Goal: Task Accomplishment & Management: Complete application form

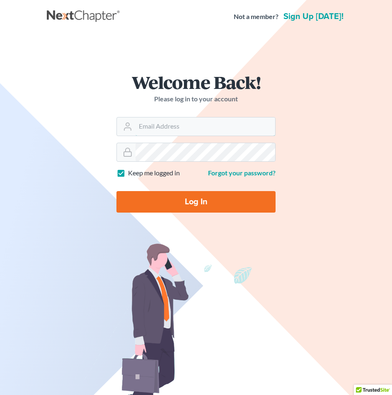
type input "[EMAIL_ADDRESS][DOMAIN_NAME]"
click at [219, 205] on input "Log In" at bounding box center [195, 202] width 159 height 22
type input "Thinking..."
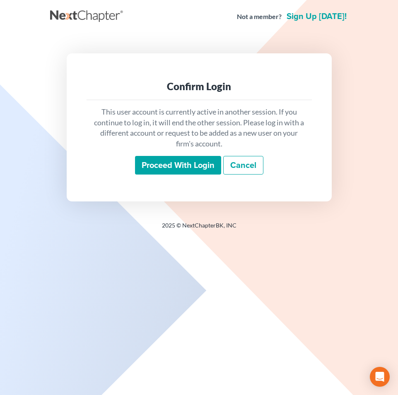
click at [190, 162] on input "Proceed with login" at bounding box center [178, 165] width 86 height 19
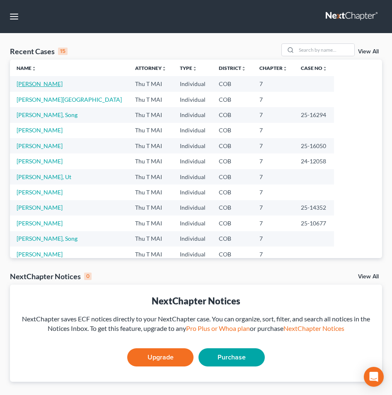
click at [31, 84] on link "[PERSON_NAME]" at bounding box center [40, 83] width 46 height 7
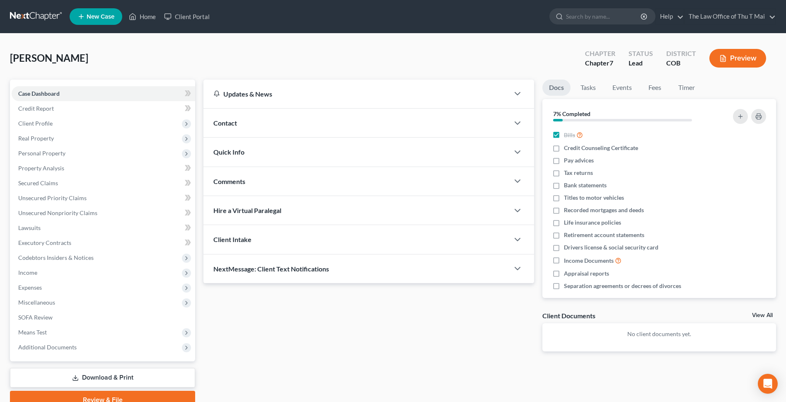
click at [398, 338] on div "No client documents yet." at bounding box center [659, 337] width 234 height 28
click at [398, 318] on div "Client Documents" at bounding box center [568, 315] width 53 height 9
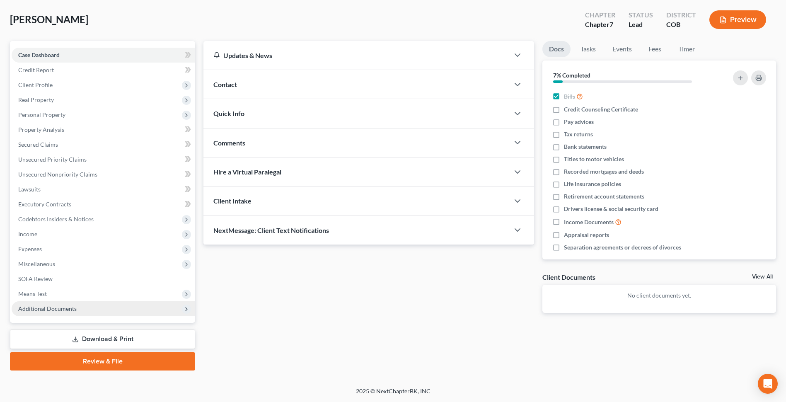
click at [72, 309] on span "Additional Documents" at bounding box center [47, 308] width 58 height 7
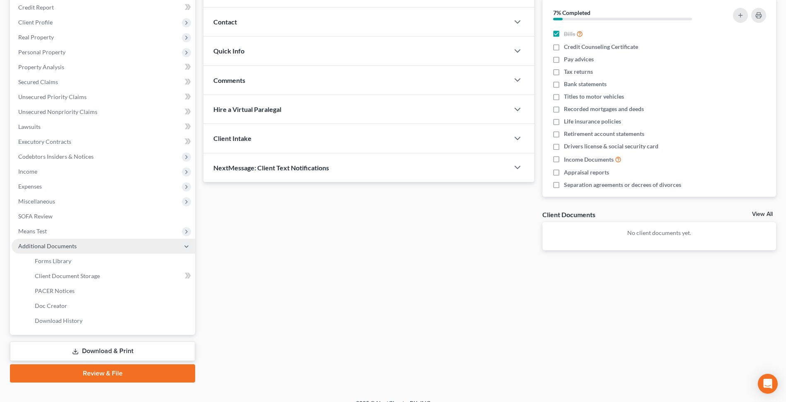
scroll to position [113, 0]
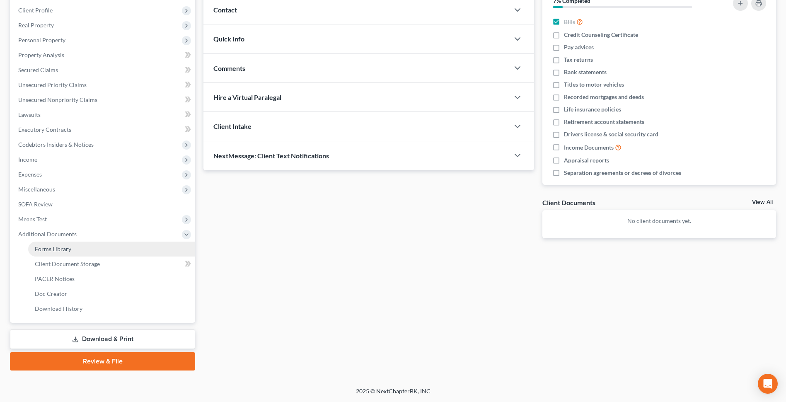
click at [77, 247] on link "Forms Library" at bounding box center [111, 248] width 167 height 15
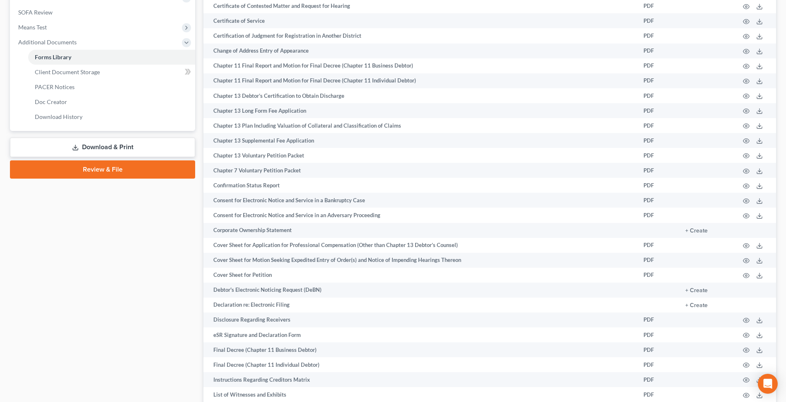
scroll to position [290, 0]
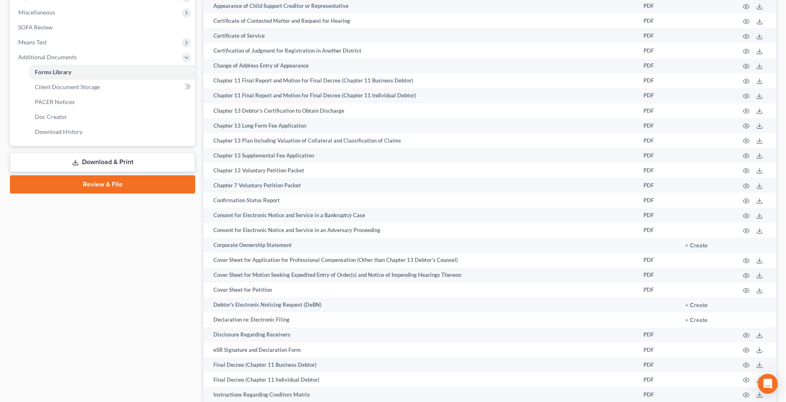
click at [108, 163] on link "Download & Print" at bounding box center [102, 161] width 185 height 19
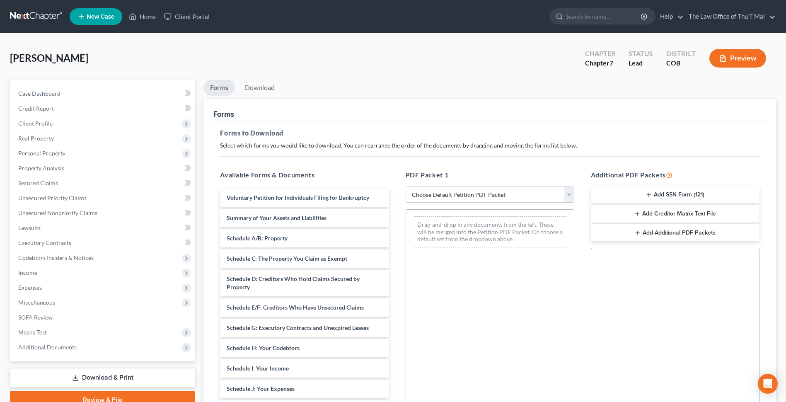
click at [398, 194] on button "Add SSN Form (121)" at bounding box center [675, 194] width 169 height 17
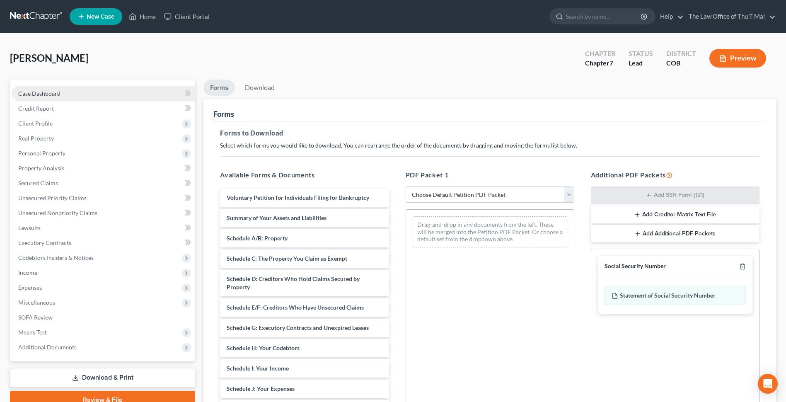
click at [58, 96] on span "Case Dashboard" at bounding box center [39, 93] width 42 height 7
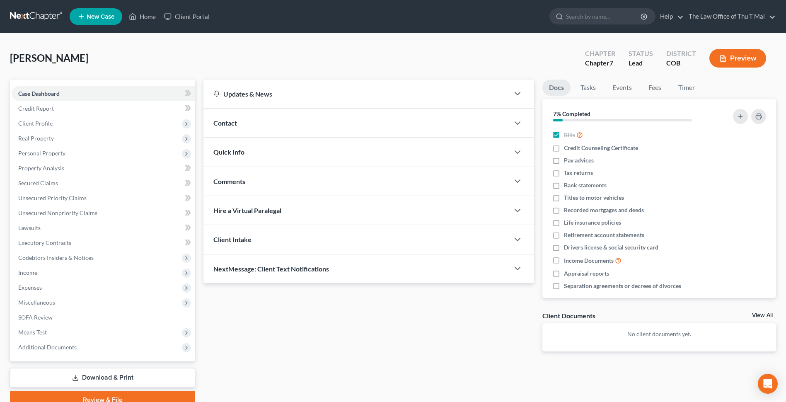
click at [398, 335] on p "No client documents yet." at bounding box center [659, 334] width 220 height 8
click at [398, 318] on div "Client Documents" at bounding box center [568, 315] width 53 height 9
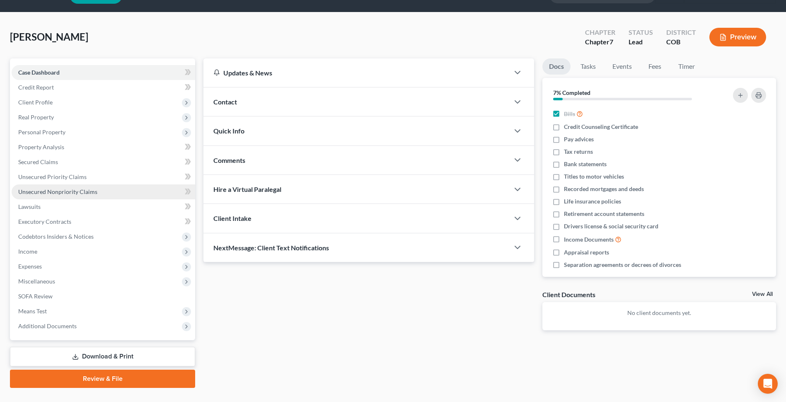
scroll to position [39, 0]
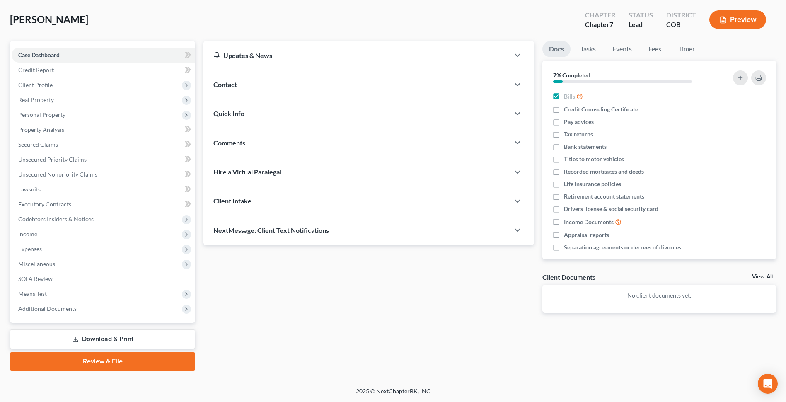
click at [94, 364] on link "Review & File" at bounding box center [102, 361] width 185 height 18
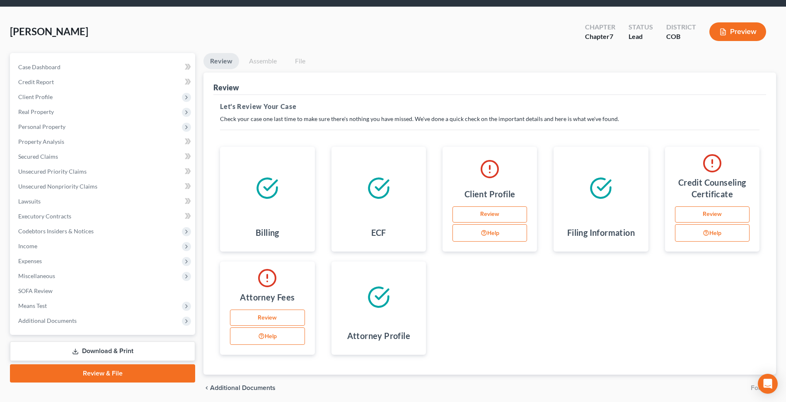
scroll to position [41, 0]
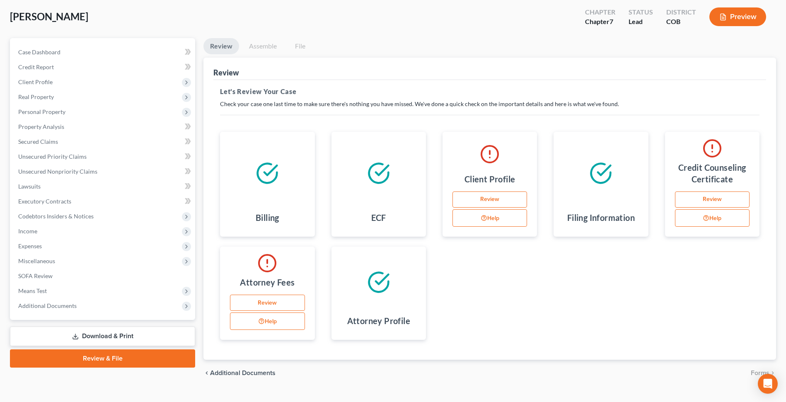
click at [398, 145] on line at bounding box center [712, 146] width 0 height 3
click at [398, 202] on link "Review" at bounding box center [712, 199] width 75 height 17
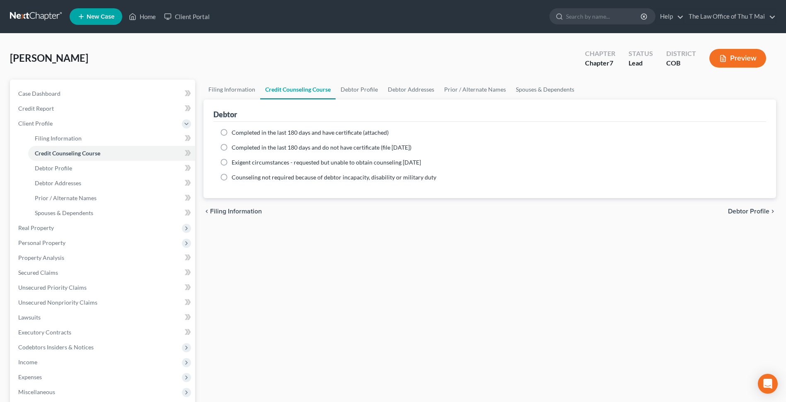
click at [231, 148] on label "Completed in the last 180 days and do not have certificate (file within 14 days)" at bounding box center [321, 147] width 180 height 8
click at [235, 148] on input "Completed in the last 180 days and do not have certificate (file within 14 days)" at bounding box center [237, 145] width 5 height 5
radio input "true"
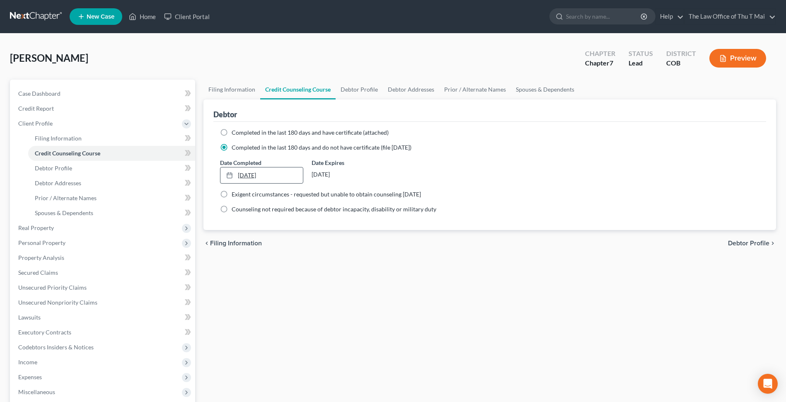
click at [244, 175] on link "10/1/2025" at bounding box center [261, 175] width 82 height 16
click at [398, 244] on span "Debtor Profile" at bounding box center [748, 243] width 41 height 7
select select "1"
select select "3"
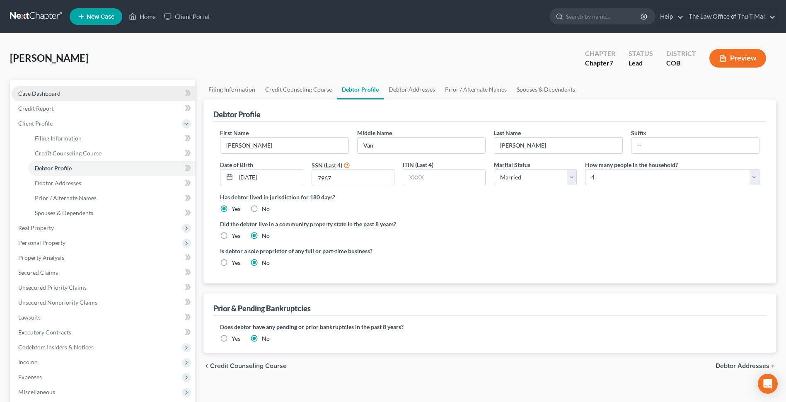
click at [56, 89] on link "Case Dashboard" at bounding box center [103, 93] width 183 height 15
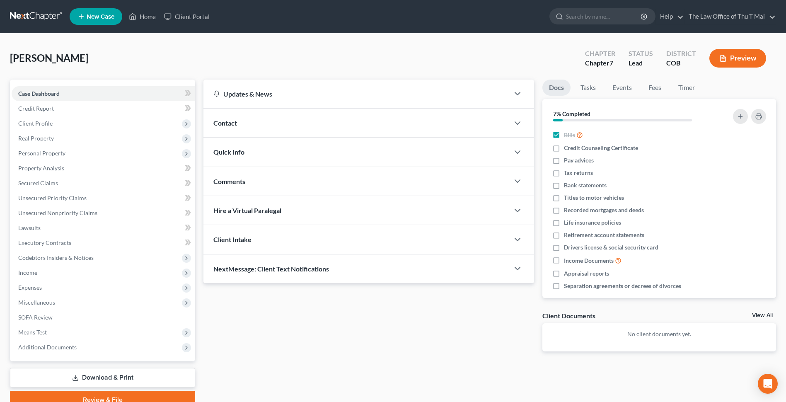
click at [398, 338] on p "No client documents yet." at bounding box center [659, 334] width 220 height 8
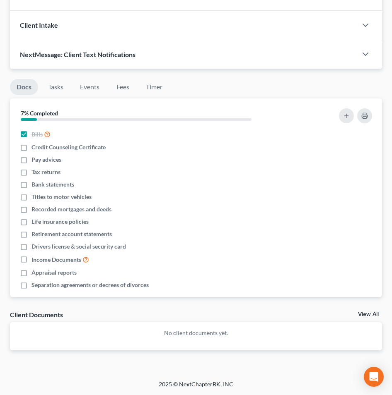
scroll to position [7, 0]
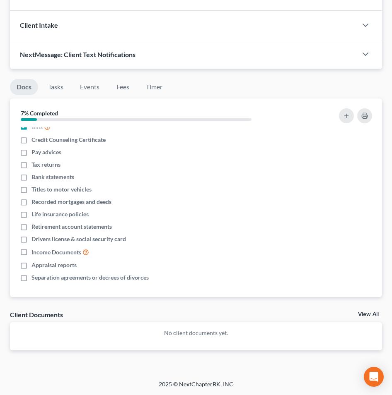
click at [264, 334] on p "No client documents yet." at bounding box center [196, 333] width 359 height 8
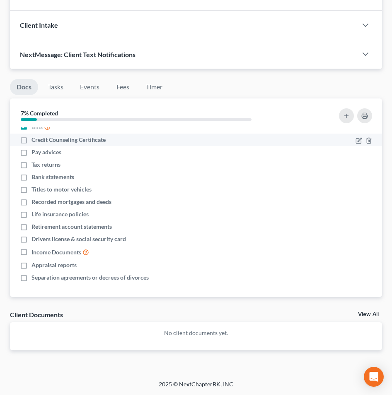
click at [31, 140] on label "Credit Counseling Certificate" at bounding box center [68, 140] width 74 height 8
click at [35, 140] on input "Credit Counseling Certificate" at bounding box center [37, 138] width 5 height 5
checkbox input "true"
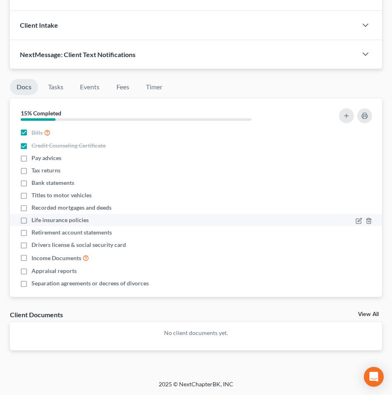
scroll to position [0, 0]
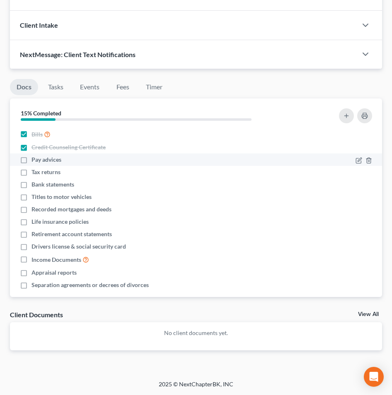
click at [31, 161] on label "Pay advices" at bounding box center [46, 160] width 30 height 8
click at [35, 161] on input "Pay advices" at bounding box center [37, 158] width 5 height 5
checkbox input "true"
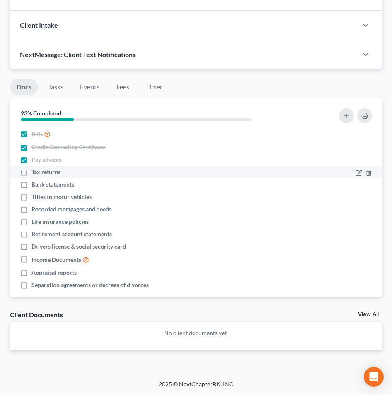
click at [31, 173] on label "Tax returns" at bounding box center [45, 172] width 29 height 8
click at [35, 173] on input "Tax returns" at bounding box center [37, 170] width 5 height 5
checkbox input "true"
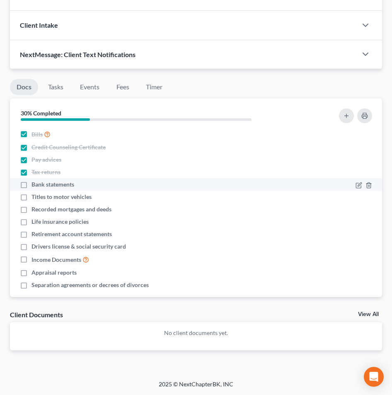
click at [31, 184] on label "Bank statements" at bounding box center [52, 185] width 43 height 8
click at [35, 184] on input "Bank statements" at bounding box center [37, 183] width 5 height 5
checkbox input "true"
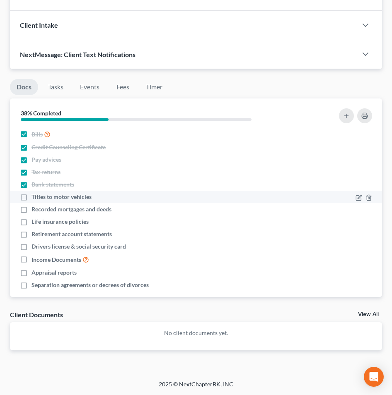
click at [31, 195] on label "Titles to motor vehicles" at bounding box center [61, 197] width 60 height 8
click at [35, 195] on input "Titles to motor vehicles" at bounding box center [37, 195] width 5 height 5
checkbox input "true"
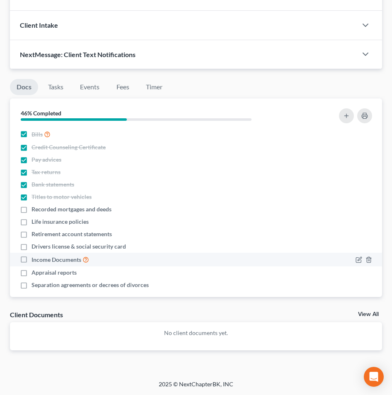
click at [31, 260] on label "Income Documents" at bounding box center [60, 260] width 58 height 10
click at [35, 260] on input "Income Documents" at bounding box center [37, 257] width 5 height 5
checkbox input "true"
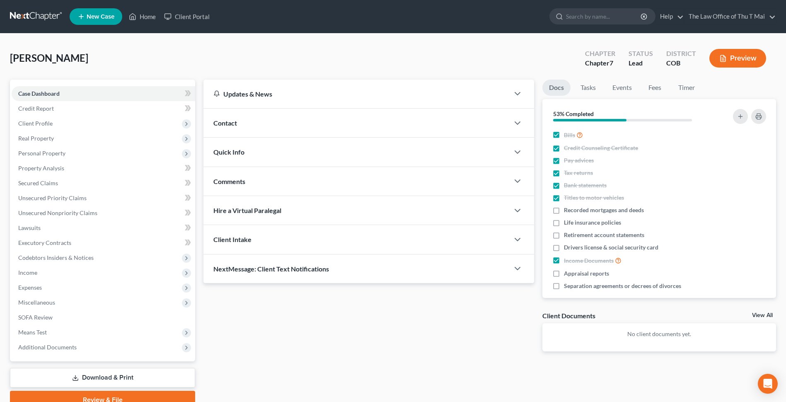
click at [398, 328] on div "No client documents yet." at bounding box center [659, 337] width 234 height 28
click at [398, 314] on div "Client Documents" at bounding box center [568, 315] width 53 height 9
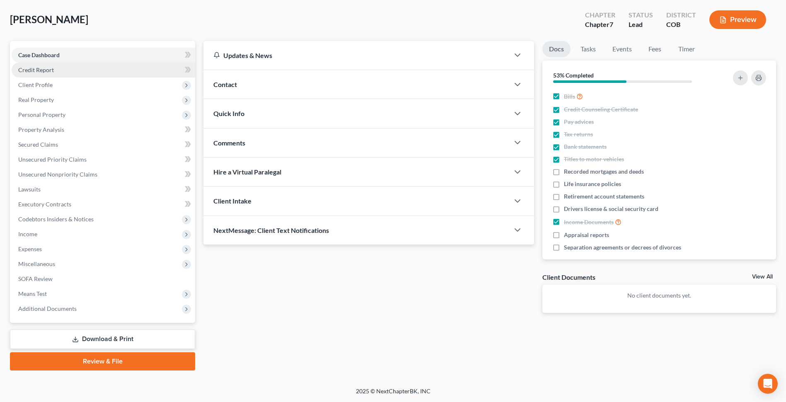
click at [53, 72] on link "Credit Report" at bounding box center [103, 70] width 183 height 15
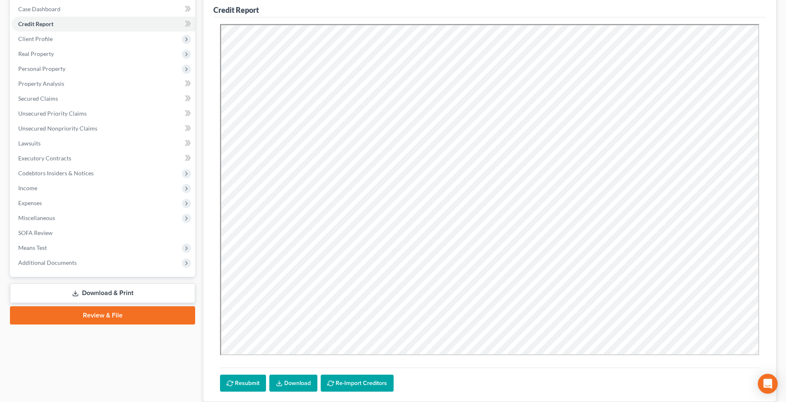
scroll to position [142, 0]
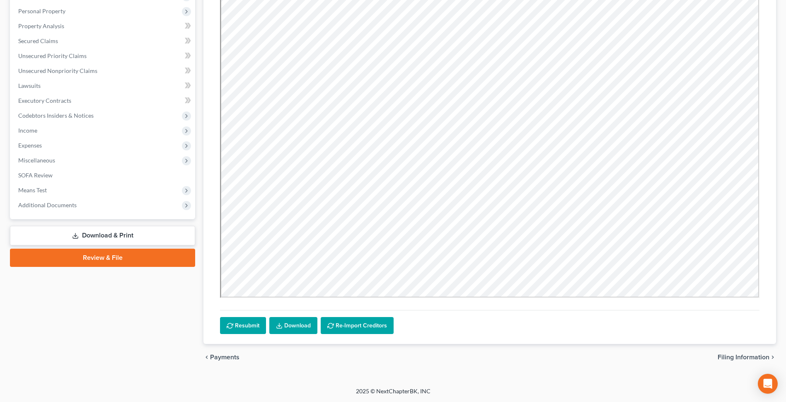
click at [398, 356] on span "Filing Information" at bounding box center [743, 357] width 52 height 7
select select "1"
select select "0"
select select "5"
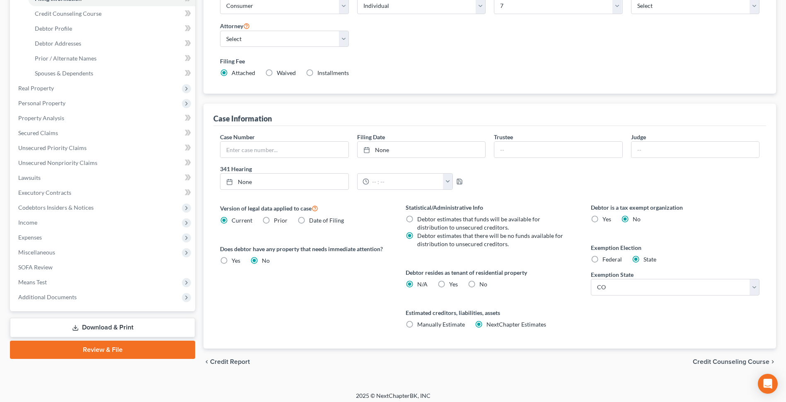
scroll to position [144, 0]
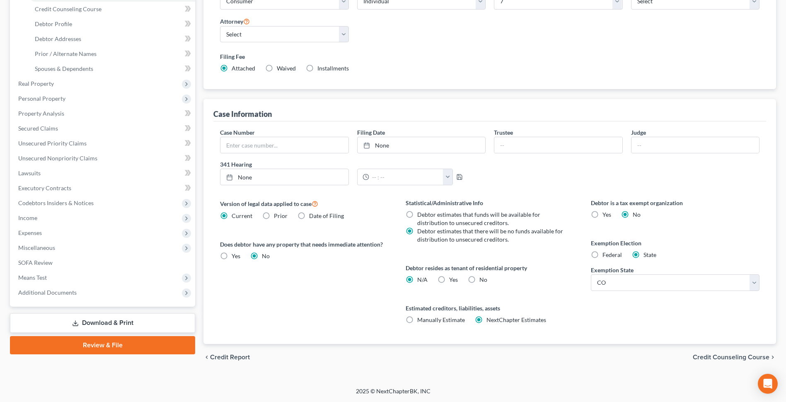
click at [398, 357] on span "Credit Counseling Course" at bounding box center [730, 357] width 77 height 7
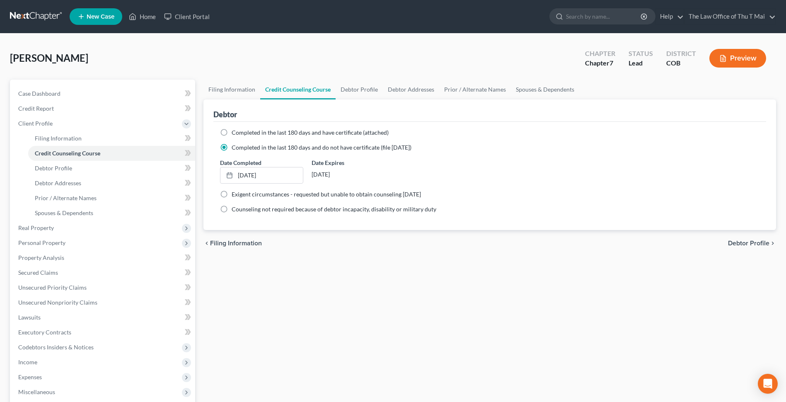
click at [398, 242] on span "Debtor Profile" at bounding box center [748, 243] width 41 height 7
select select "1"
select select "3"
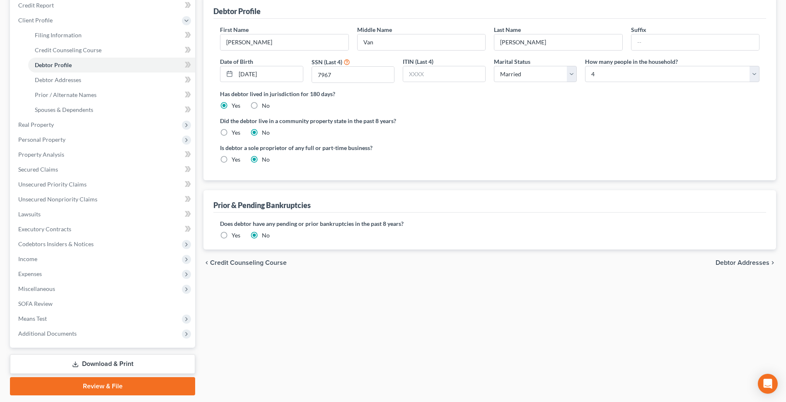
scroll to position [128, 0]
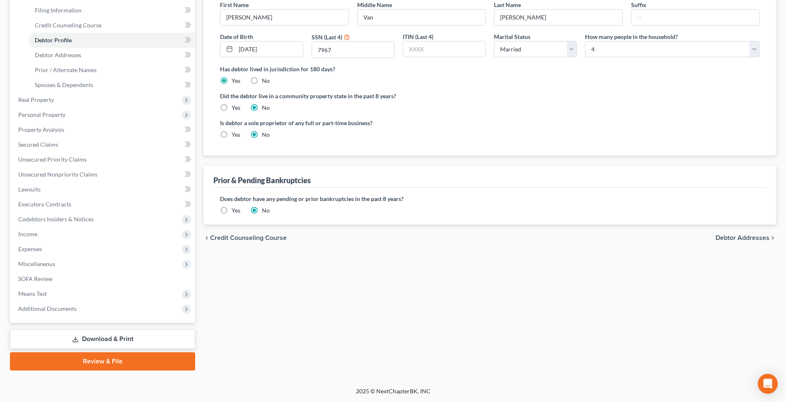
click at [398, 236] on span "Debtor Addresses" at bounding box center [742, 237] width 54 height 7
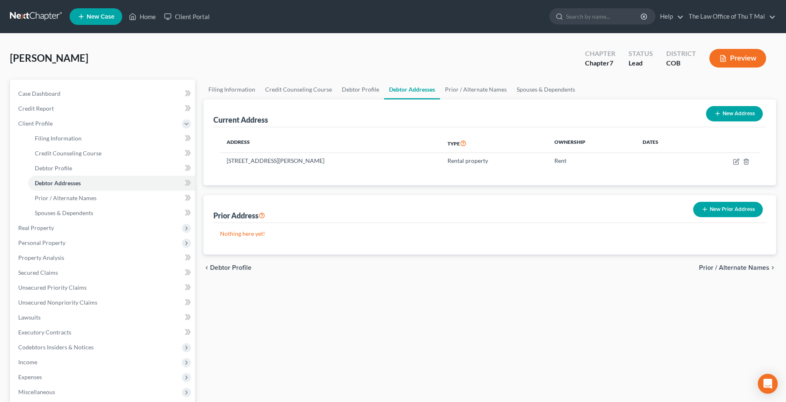
click at [398, 266] on span "Prior / Alternate Names" at bounding box center [734, 267] width 70 height 7
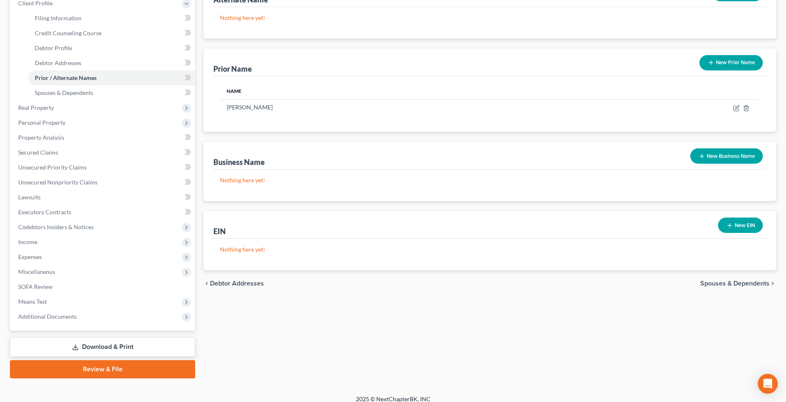
scroll to position [128, 0]
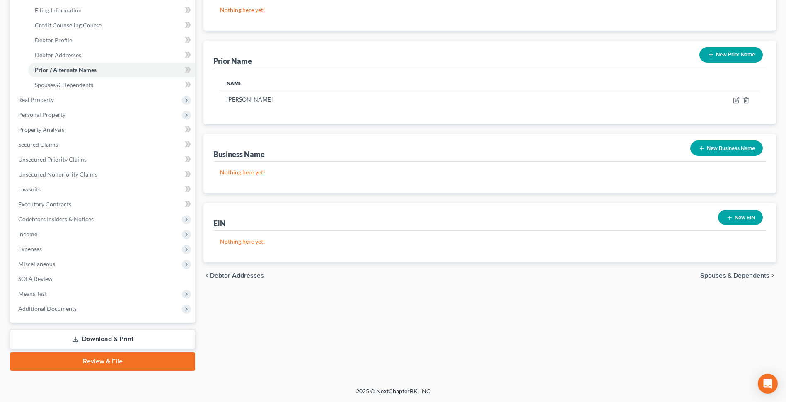
click at [398, 272] on span "Spouses & Dependents" at bounding box center [734, 275] width 69 height 7
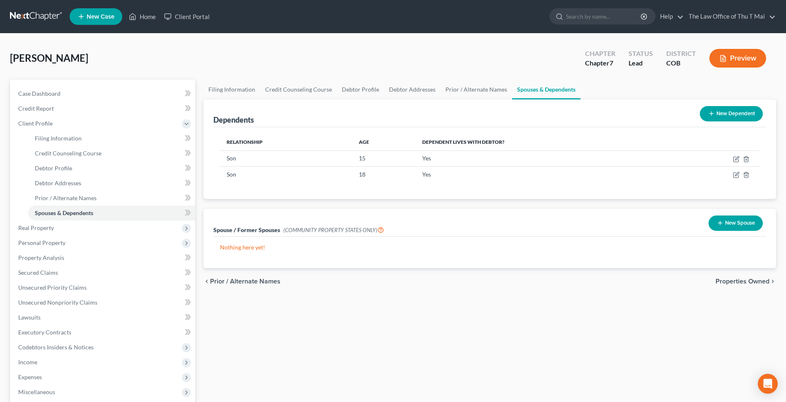
click at [398, 280] on span "Properties Owned" at bounding box center [742, 281] width 54 height 7
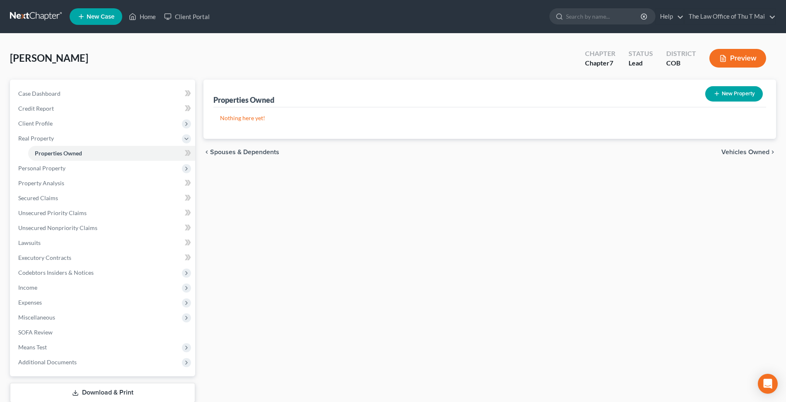
click at [398, 150] on span "Vehicles Owned" at bounding box center [745, 152] width 48 height 7
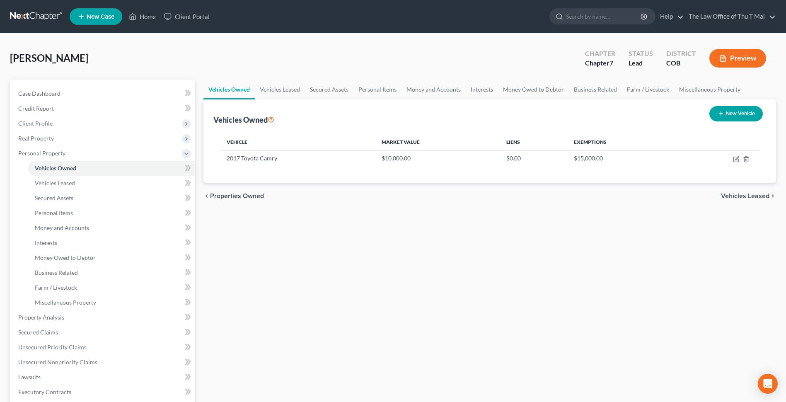
click at [398, 198] on span "Vehicles Leased" at bounding box center [745, 196] width 48 height 7
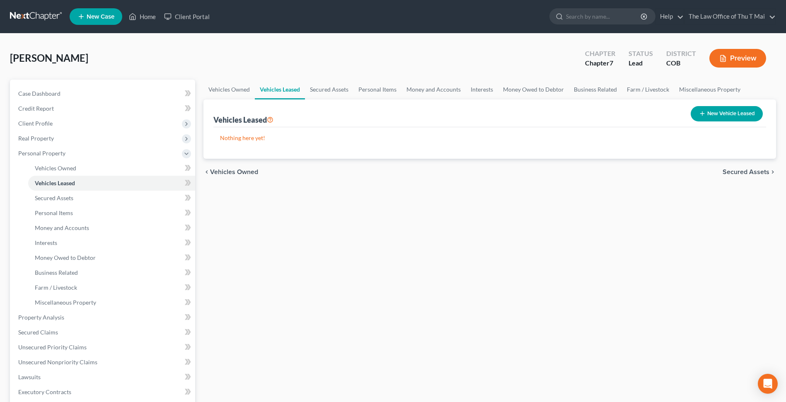
click at [398, 173] on span "Secured Assets" at bounding box center [745, 172] width 47 height 7
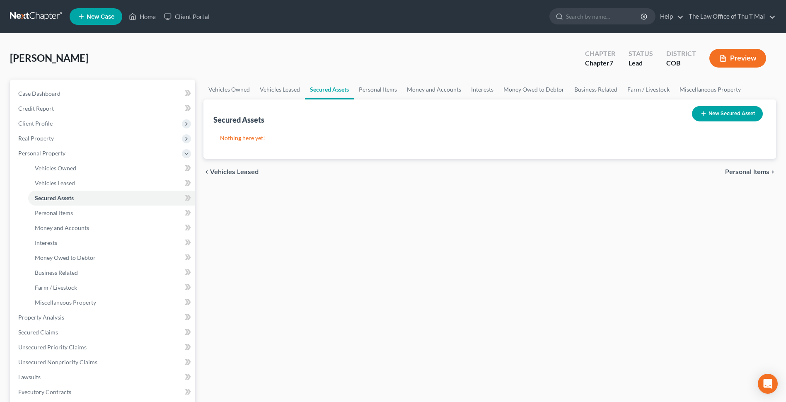
click at [398, 171] on span "Personal Items" at bounding box center [747, 172] width 44 height 7
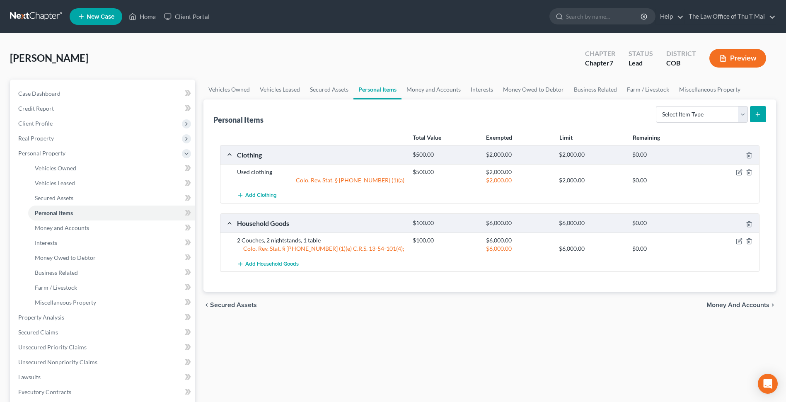
click at [398, 306] on span "Money and Accounts" at bounding box center [737, 304] width 63 height 7
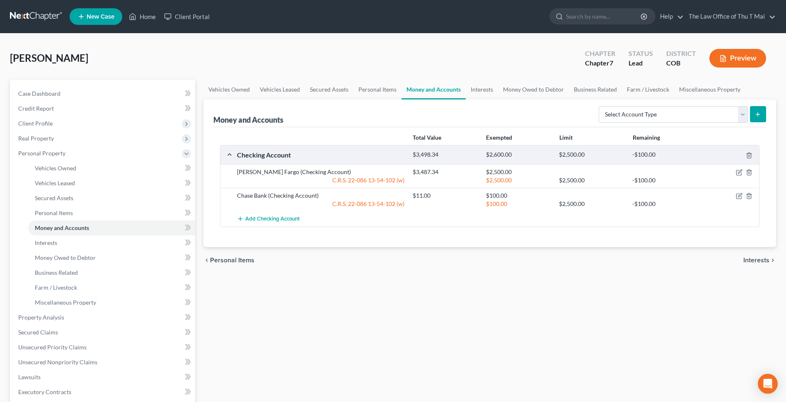
click at [398, 259] on span "Interests" at bounding box center [756, 260] width 26 height 7
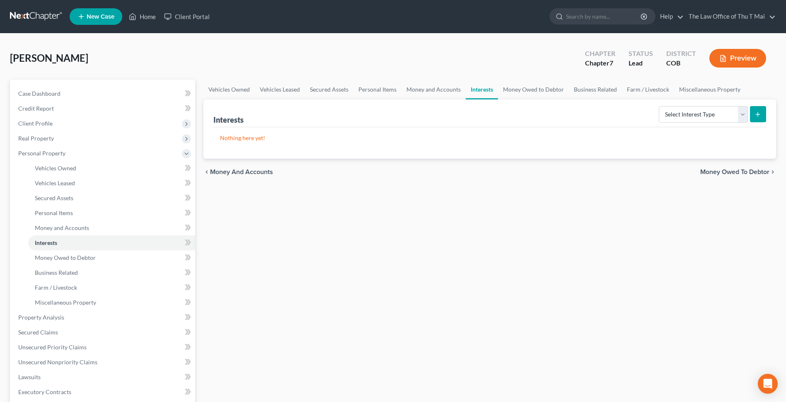
click at [398, 174] on span "Money Owed to Debtor" at bounding box center [734, 172] width 69 height 7
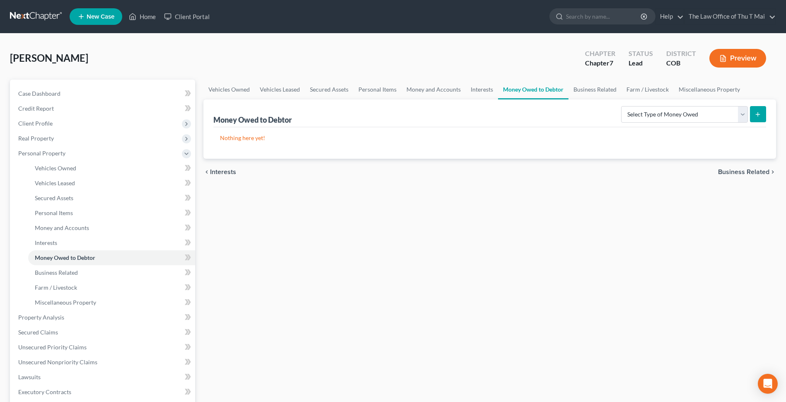
click at [398, 171] on span "Business Related" at bounding box center [743, 172] width 51 height 7
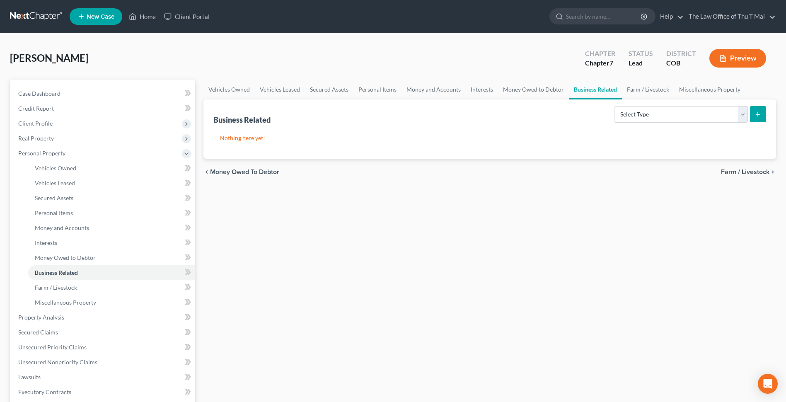
click at [398, 173] on span "Farm / Livestock" at bounding box center [745, 172] width 48 height 7
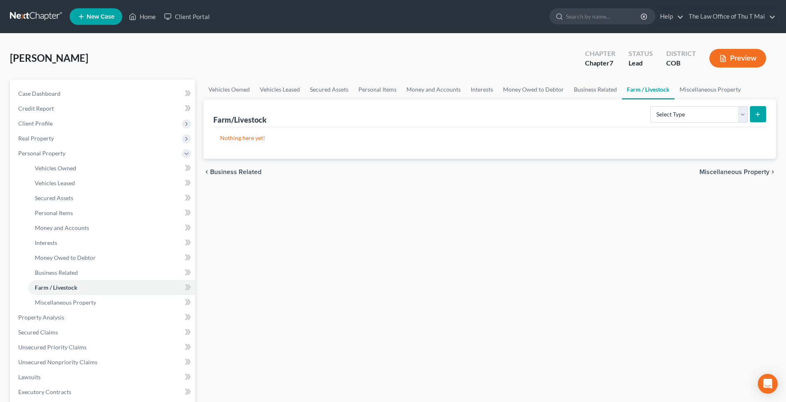
click at [398, 171] on span "Miscellaneous Property" at bounding box center [734, 172] width 70 height 7
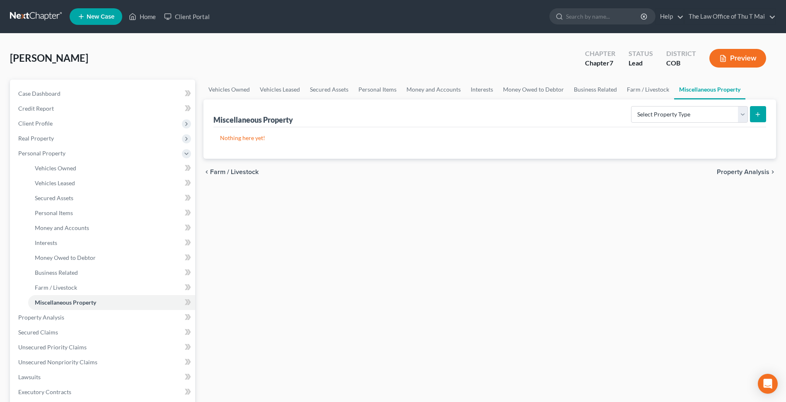
click at [398, 170] on span "Property Analysis" at bounding box center [742, 172] width 53 height 7
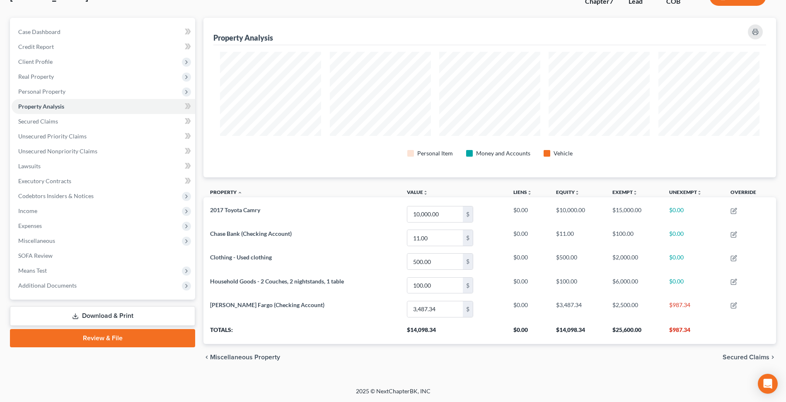
click at [398, 358] on span "Secured Claims" at bounding box center [745, 357] width 47 height 7
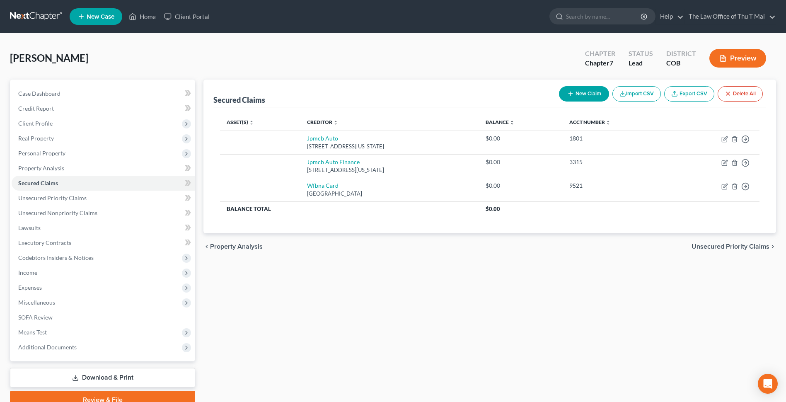
click at [398, 248] on span "Unsecured Priority Claims" at bounding box center [730, 246] width 78 height 7
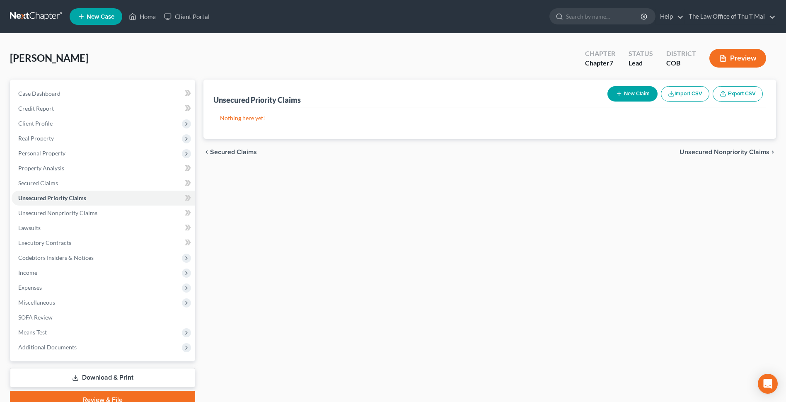
click at [398, 150] on span "Unsecured Nonpriority Claims" at bounding box center [724, 152] width 90 height 7
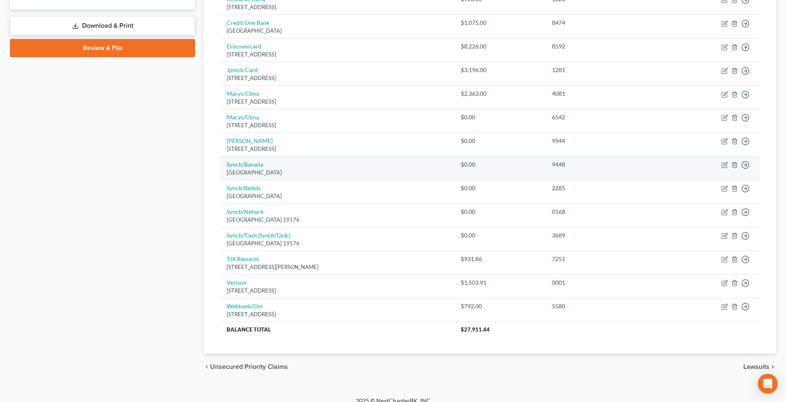
scroll to position [361, 0]
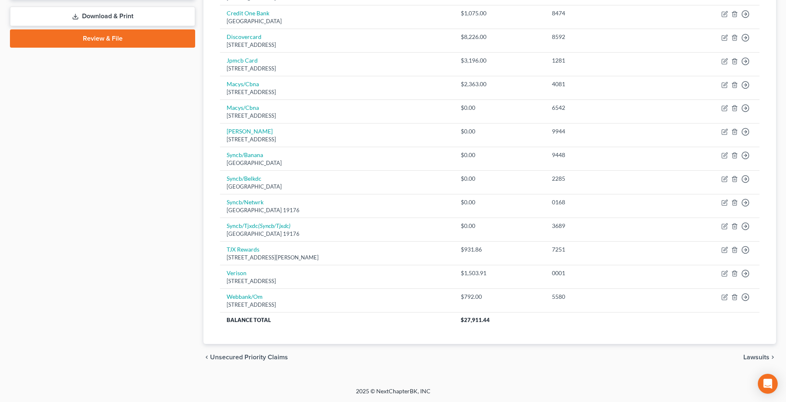
click at [398, 355] on span "Lawsuits" at bounding box center [756, 357] width 26 height 7
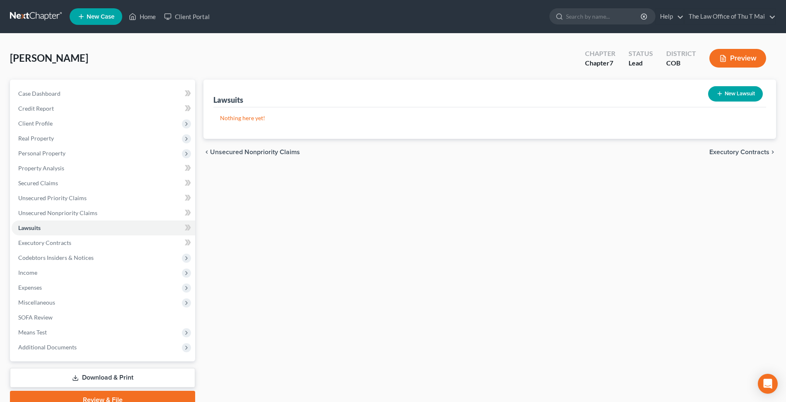
click at [398, 152] on div "chevron_left Unsecured Nonpriority Claims Executory Contracts chevron_right" at bounding box center [489, 152] width 572 height 27
click at [398, 152] on span "Executory Contracts" at bounding box center [739, 152] width 60 height 7
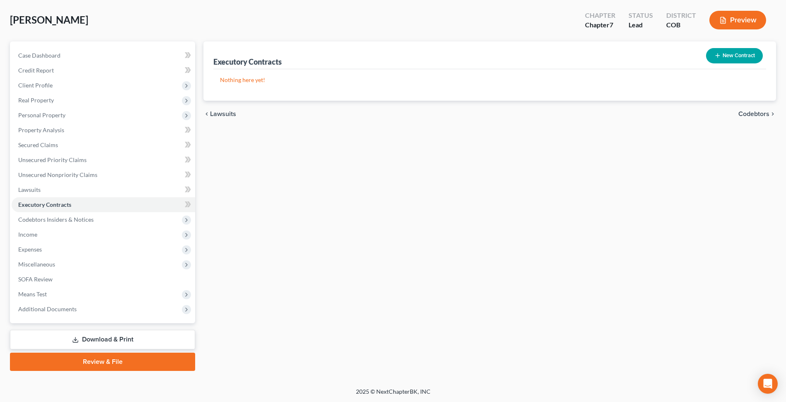
scroll to position [39, 0]
click at [398, 114] on span "Codebtors" at bounding box center [753, 113] width 31 height 7
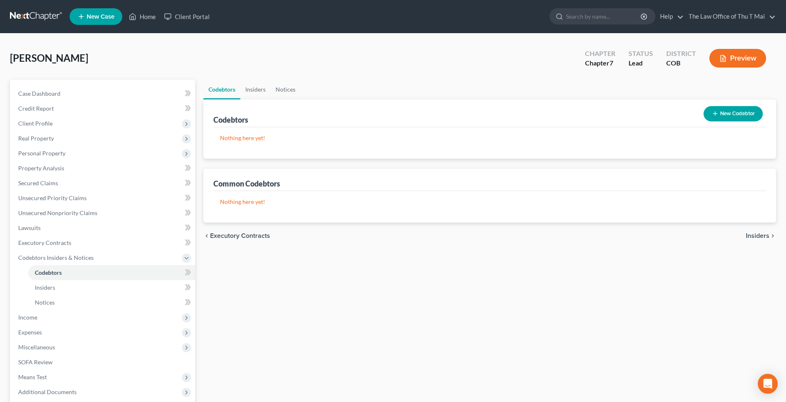
click at [398, 232] on span "Insiders" at bounding box center [757, 235] width 24 height 7
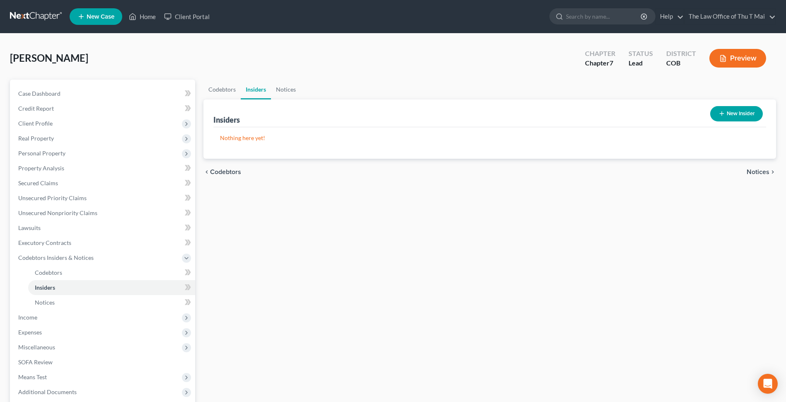
click at [398, 173] on span "Notices" at bounding box center [757, 172] width 23 height 7
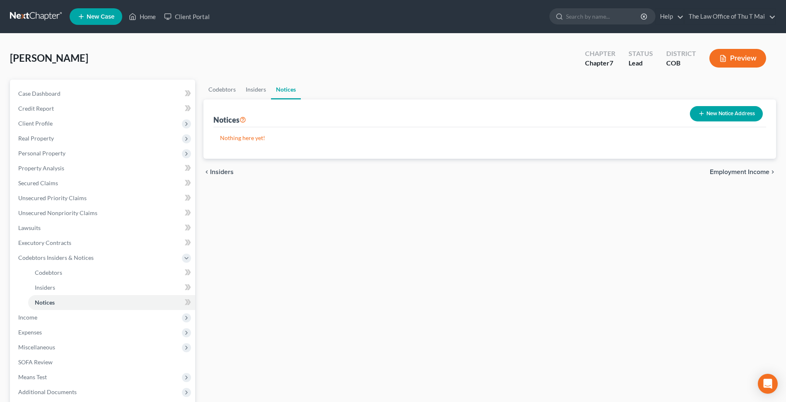
click at [398, 170] on span "Employment Income" at bounding box center [739, 172] width 60 height 7
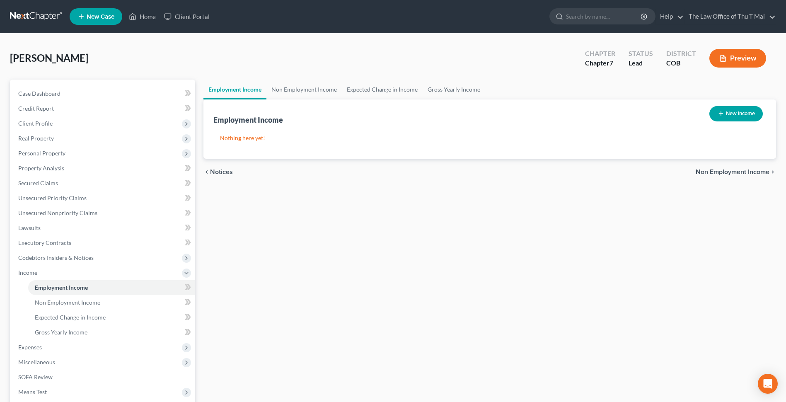
click at [398, 171] on span "Non Employment Income" at bounding box center [732, 172] width 74 height 7
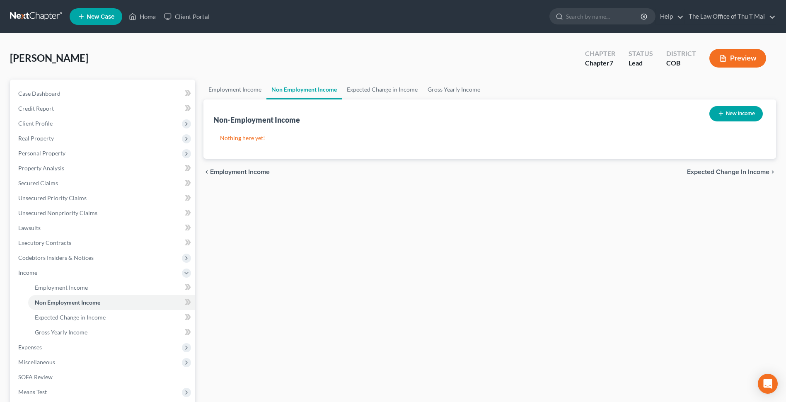
click at [398, 172] on span "Expected Change in Income" at bounding box center [728, 172] width 82 height 7
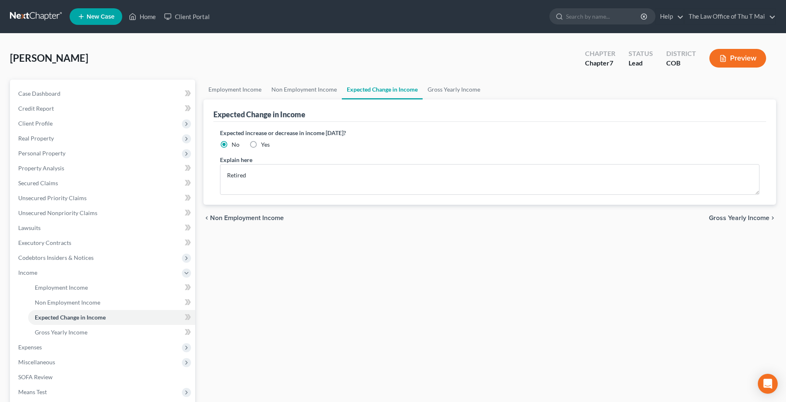
click at [398, 215] on span "Gross Yearly Income" at bounding box center [739, 218] width 60 height 7
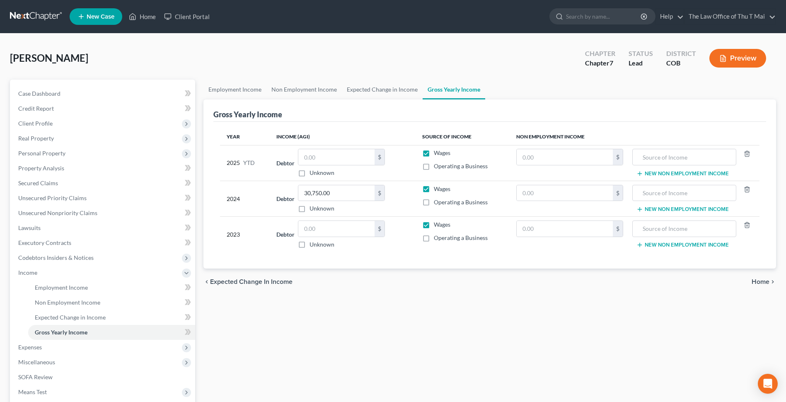
click at [398, 279] on span "Home" at bounding box center [760, 281] width 18 height 7
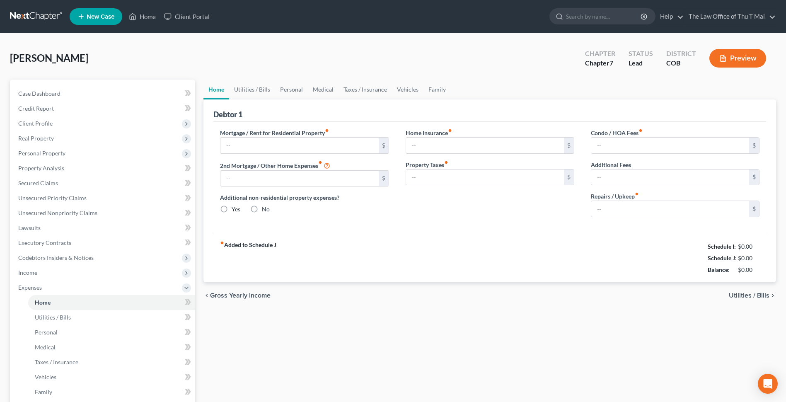
type input "1,480.00"
type input "0.00"
radio input "true"
type input "0.00"
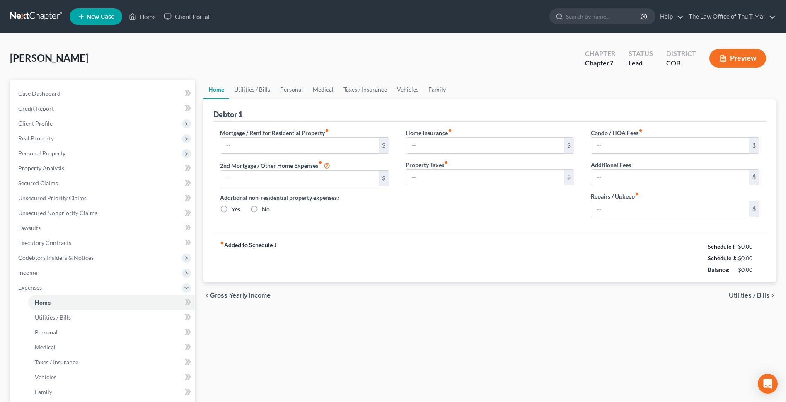
type input "0.00"
click at [398, 295] on span "Utilities / Bills" at bounding box center [748, 295] width 41 height 7
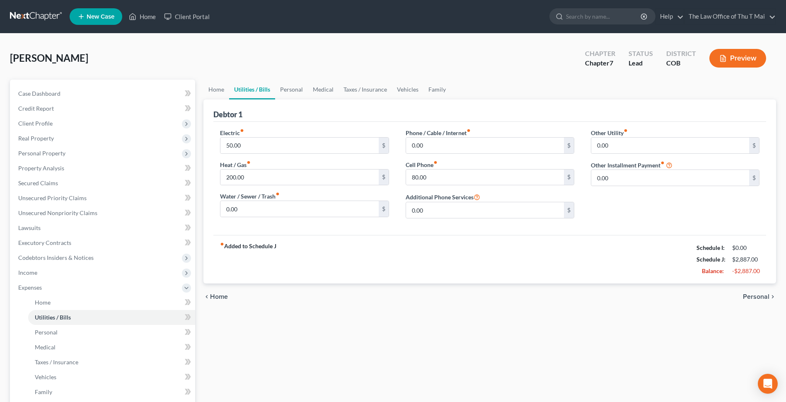
click at [398, 297] on span "Personal" at bounding box center [756, 296] width 27 height 7
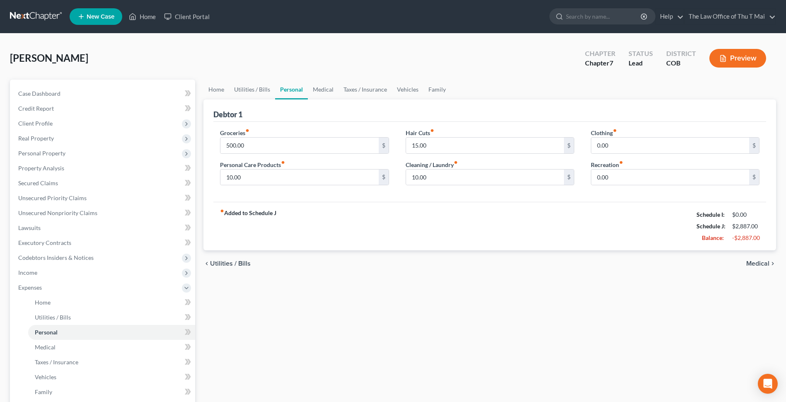
click at [398, 263] on span "Medical" at bounding box center [757, 263] width 23 height 7
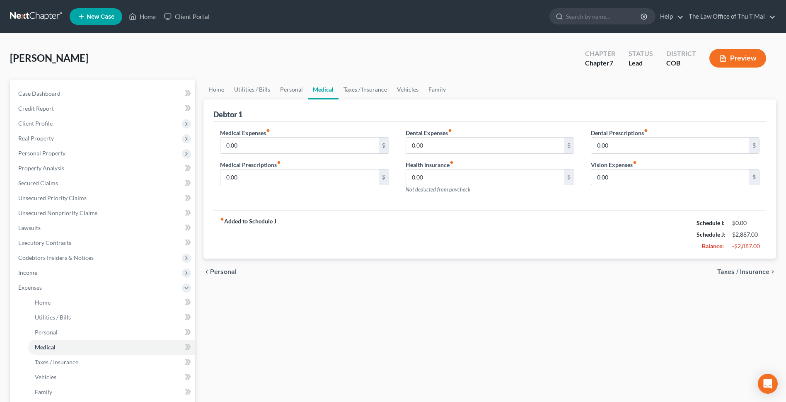
click at [398, 275] on span "Taxes / Insurance" at bounding box center [743, 271] width 52 height 7
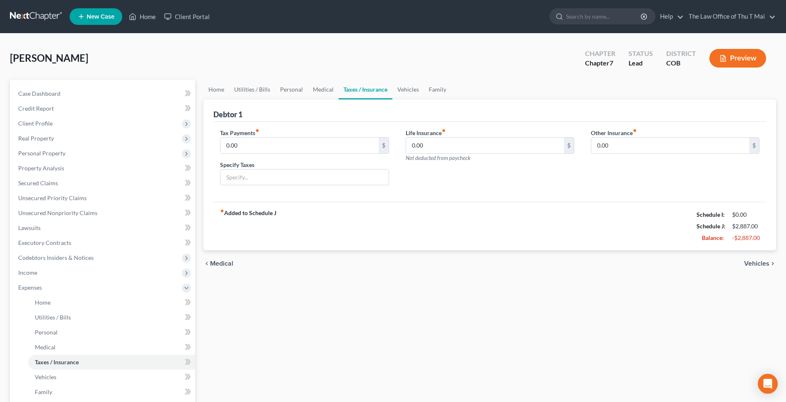
click at [398, 263] on span "Vehicles" at bounding box center [756, 263] width 25 height 7
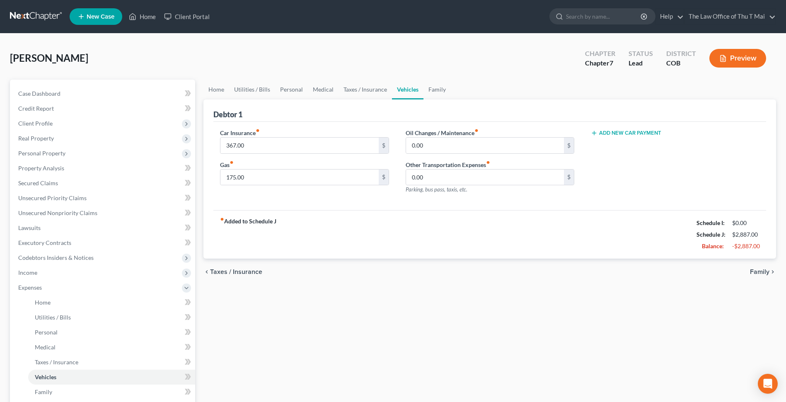
click at [398, 272] on span "Family" at bounding box center [759, 271] width 19 height 7
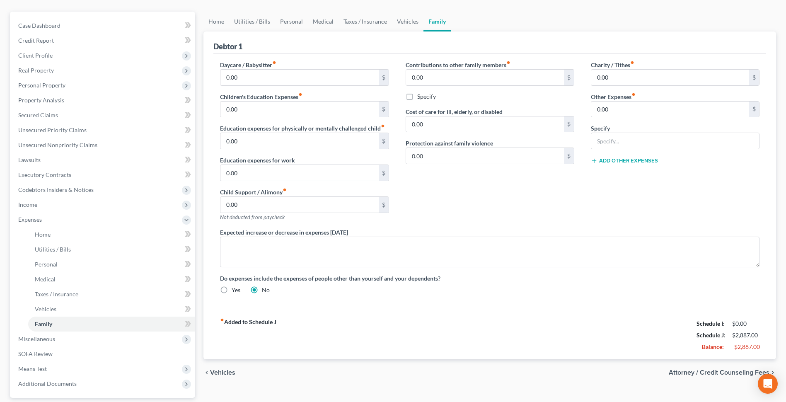
scroll to position [143, 0]
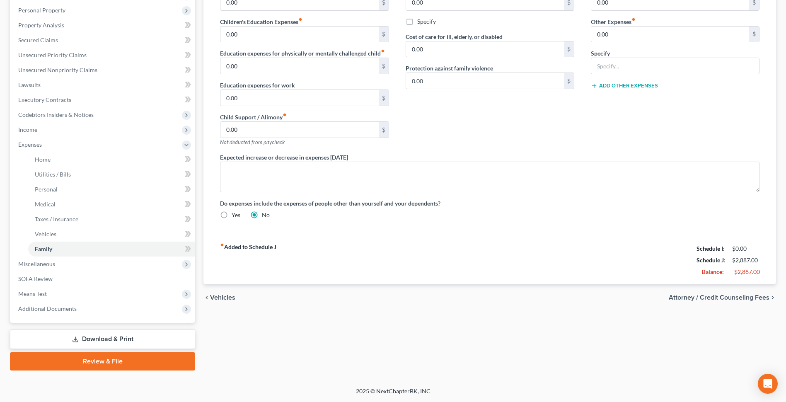
click at [398, 296] on span "Attorney / Credit Counseling Fees" at bounding box center [718, 297] width 101 height 7
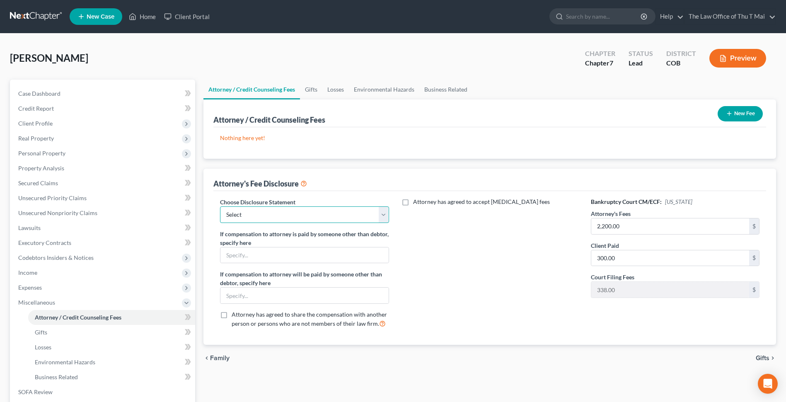
click at [383, 216] on select "Select Thu T Mai" at bounding box center [304, 214] width 169 height 17
select select "0"
click at [220, 206] on select "Select Thu T Mai" at bounding box center [304, 214] width 169 height 17
click at [398, 357] on span "Gifts" at bounding box center [762, 357] width 14 height 7
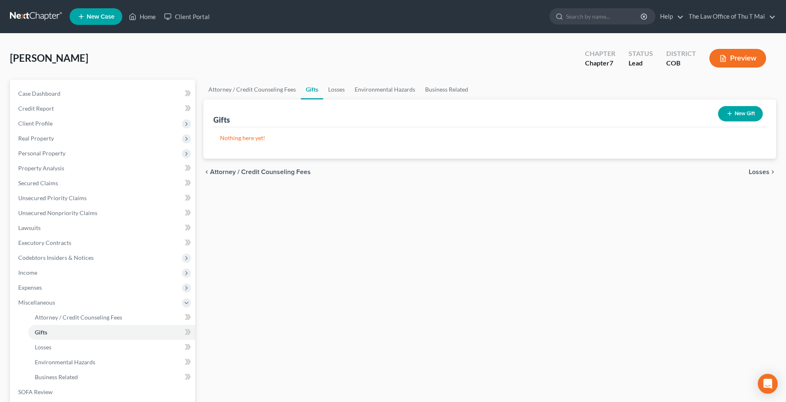
click at [398, 169] on span "Losses" at bounding box center [758, 172] width 21 height 7
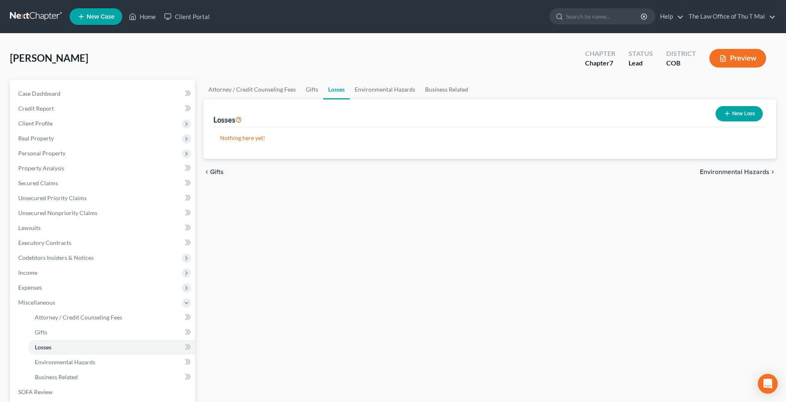
click at [398, 174] on span "Environmental Hazards" at bounding box center [734, 172] width 70 height 7
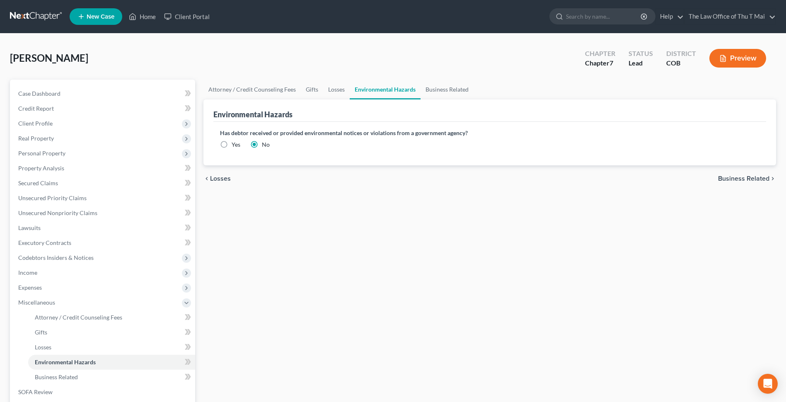
click at [398, 175] on span "Business Related" at bounding box center [743, 178] width 51 height 7
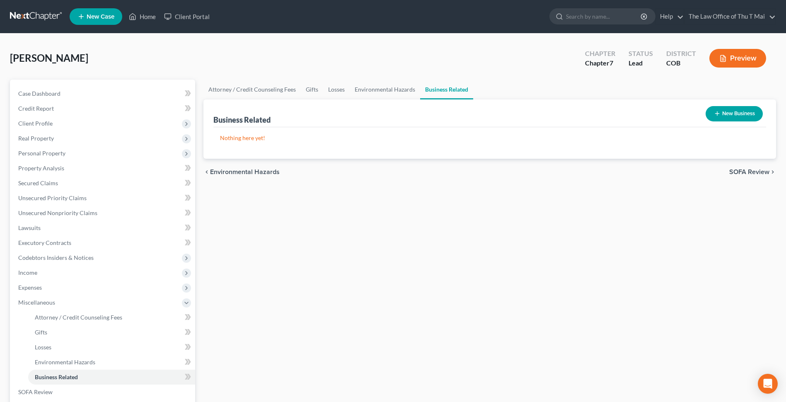
click at [398, 171] on span "SOFA Review" at bounding box center [749, 172] width 40 height 7
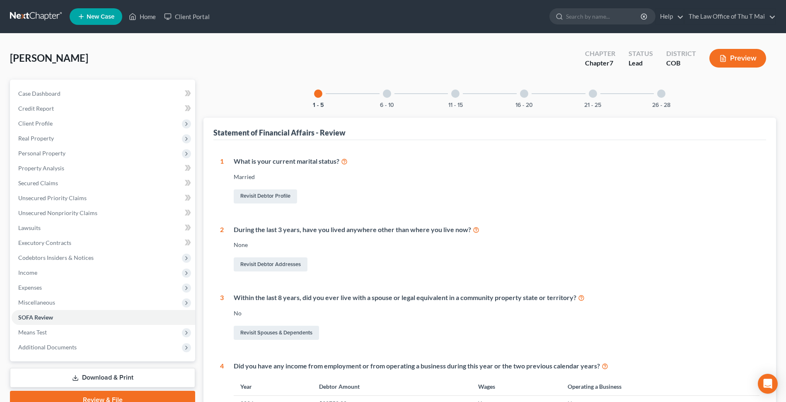
click at [388, 96] on div at bounding box center [387, 93] width 8 height 8
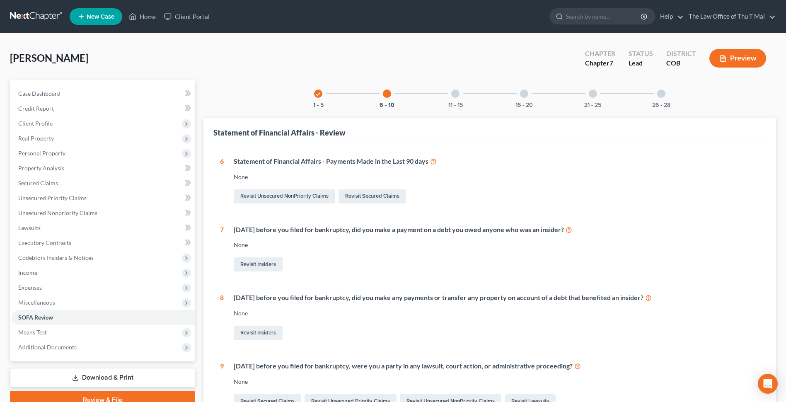
click at [398, 95] on div at bounding box center [455, 93] width 8 height 8
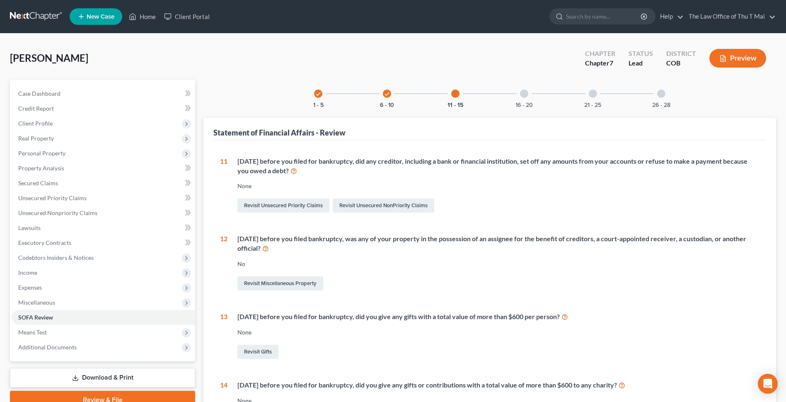
click at [398, 92] on div at bounding box center [524, 93] width 8 height 8
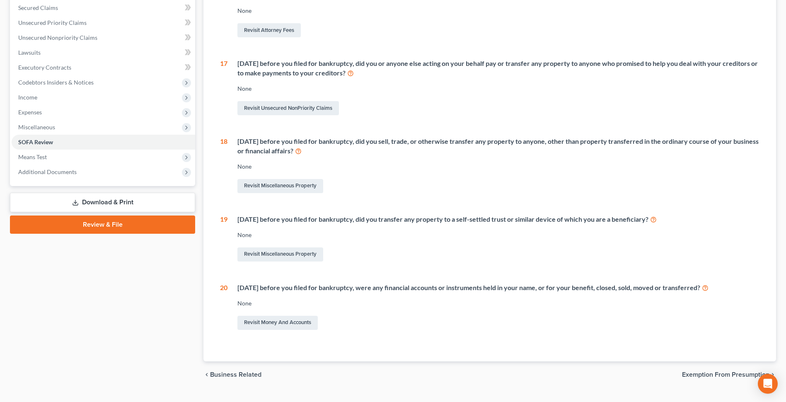
scroll to position [193, 0]
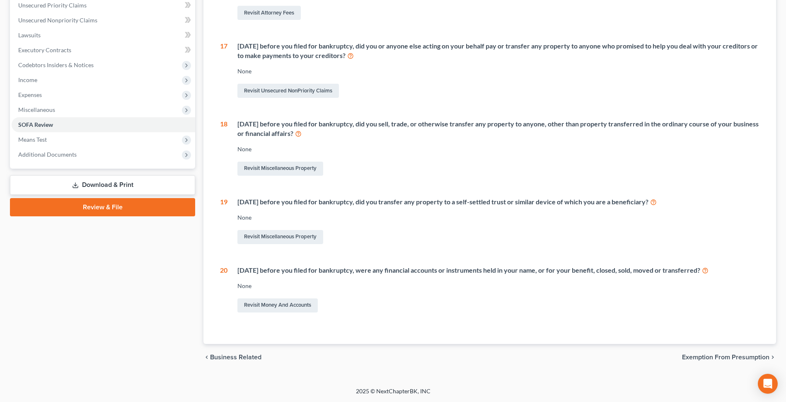
click at [398, 354] on span "Exemption from Presumption" at bounding box center [725, 357] width 87 height 7
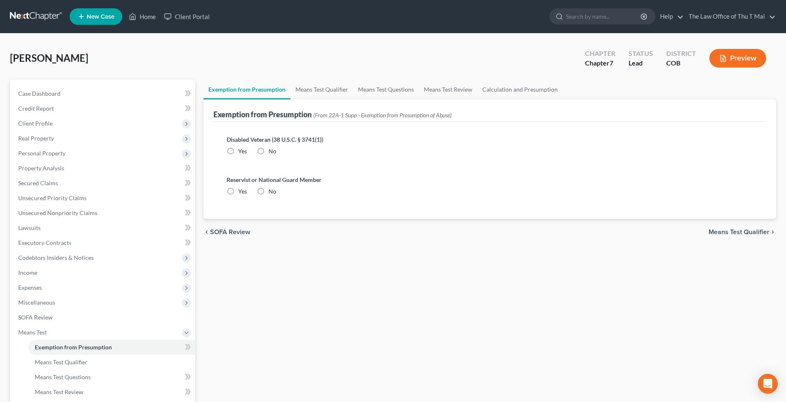
radio input "true"
click at [398, 232] on span "Means Test Qualifier" at bounding box center [738, 232] width 61 height 7
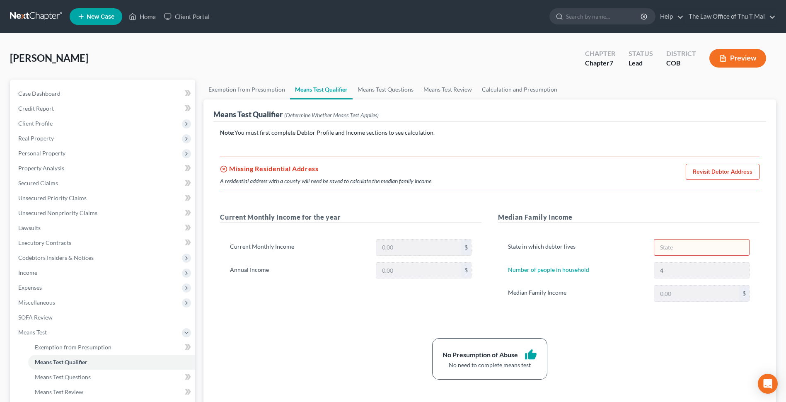
click at [398, 174] on link "Revisit Debtor Address" at bounding box center [722, 172] width 74 height 17
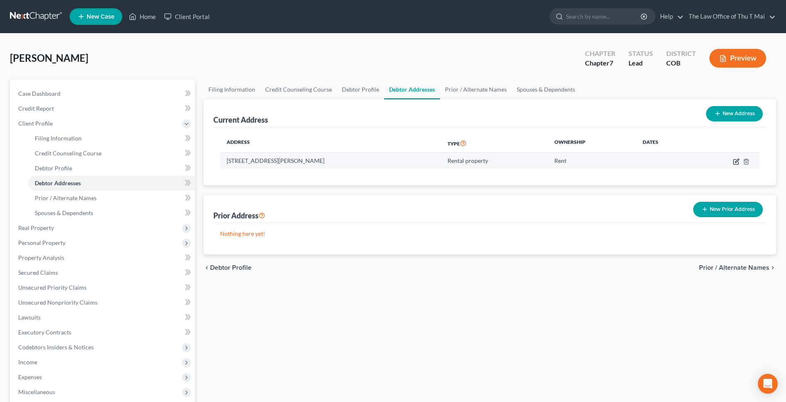
click at [398, 163] on icon "button" at bounding box center [736, 161] width 7 height 7
select select "5"
select select "2"
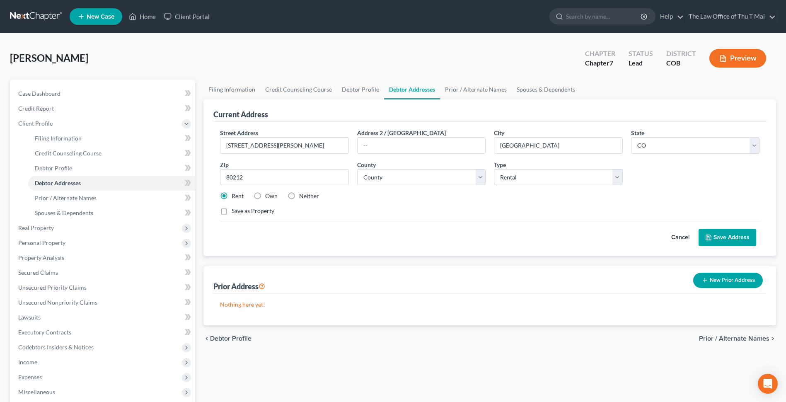
click at [231, 212] on label "Save as Property" at bounding box center [252, 211] width 43 height 8
click at [235, 212] on input "Save as Property" at bounding box center [237, 209] width 5 height 5
click at [231, 213] on label "Save as Property" at bounding box center [252, 211] width 43 height 8
click at [235, 212] on input "Save as Property" at bounding box center [237, 209] width 5 height 5
checkbox input "false"
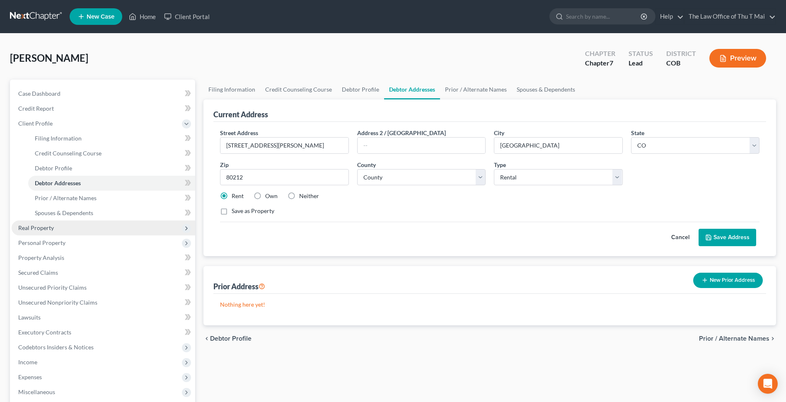
click at [56, 229] on span "Real Property" at bounding box center [103, 227] width 183 height 15
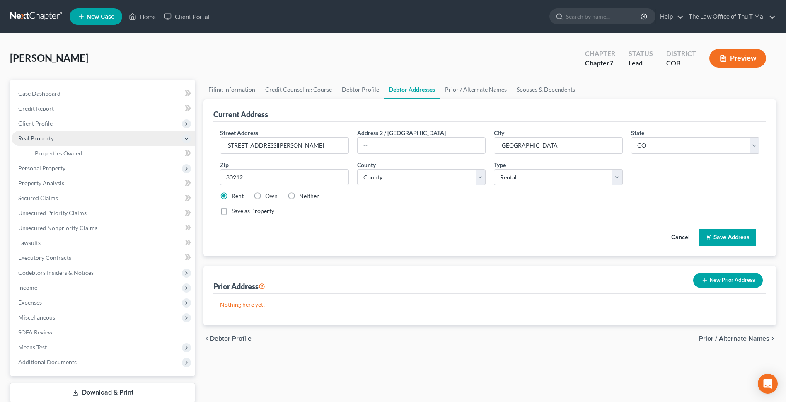
click at [44, 135] on span "Real Property" at bounding box center [36, 138] width 36 height 7
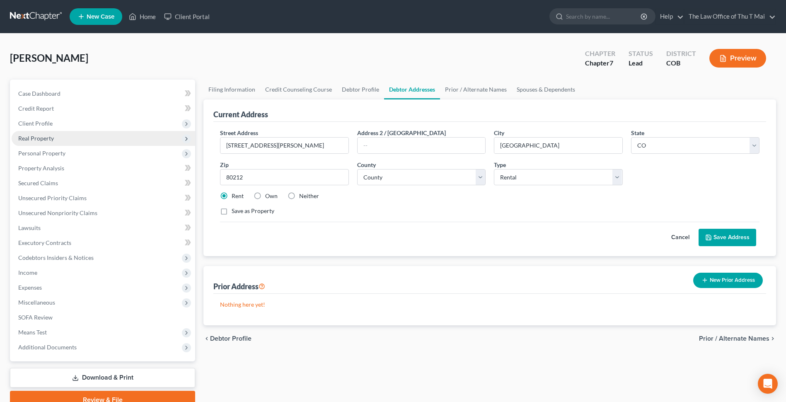
click at [44, 135] on span "Real Property" at bounding box center [36, 138] width 36 height 7
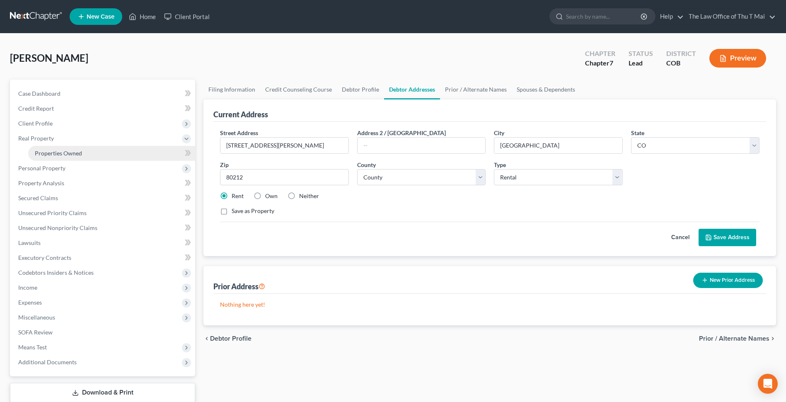
click at [54, 152] on span "Properties Owned" at bounding box center [58, 152] width 47 height 7
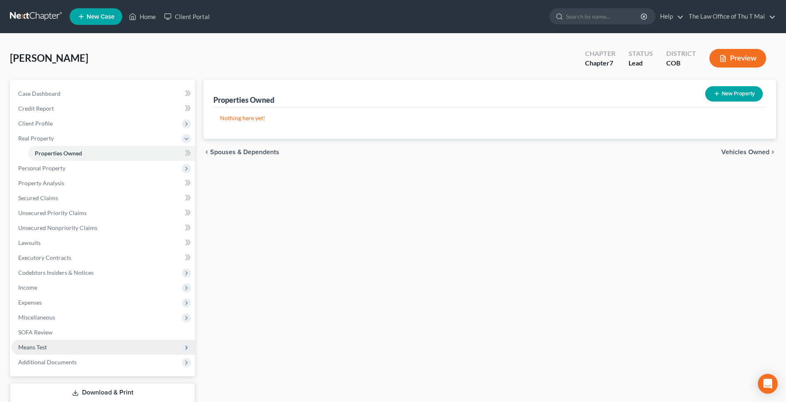
click at [39, 347] on span "Means Test" at bounding box center [32, 346] width 29 height 7
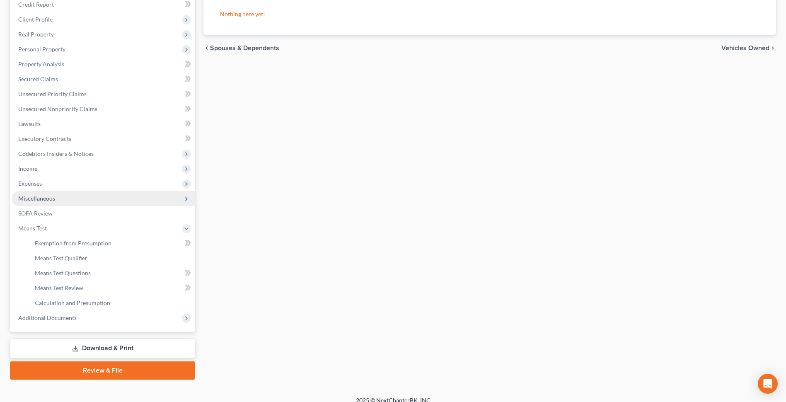
scroll to position [113, 0]
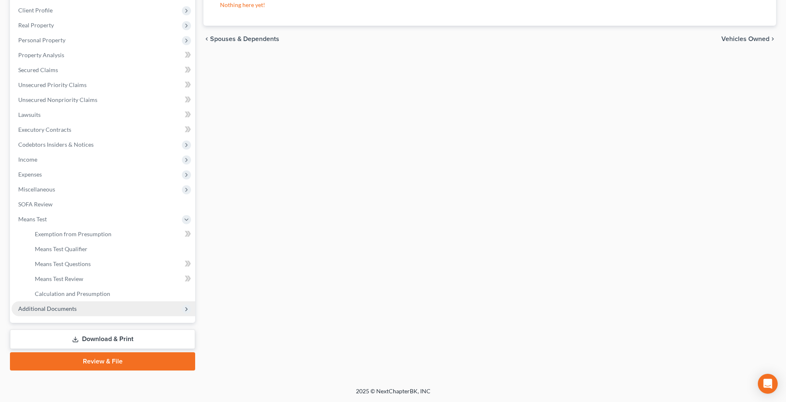
click at [73, 307] on span "Additional Documents" at bounding box center [47, 308] width 58 height 7
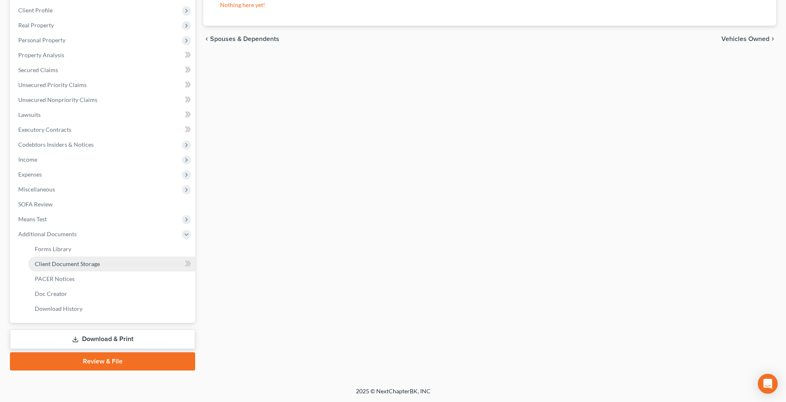
click at [60, 261] on span "Client Document Storage" at bounding box center [67, 263] width 65 height 7
